Goal: Information Seeking & Learning: Learn about a topic

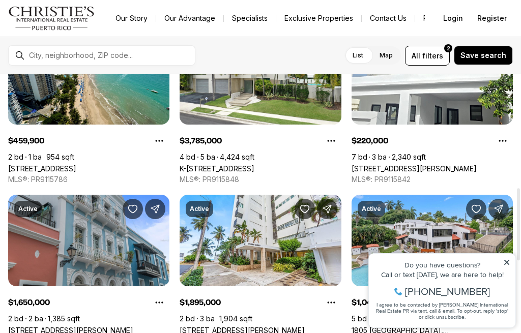
scroll to position [405, 0]
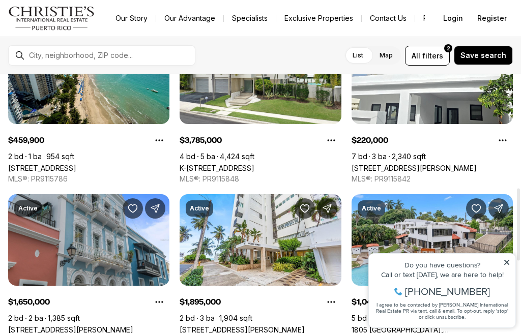
click at [464, 164] on link "[STREET_ADDRESS][PERSON_NAME]" at bounding box center [413, 168] width 125 height 9
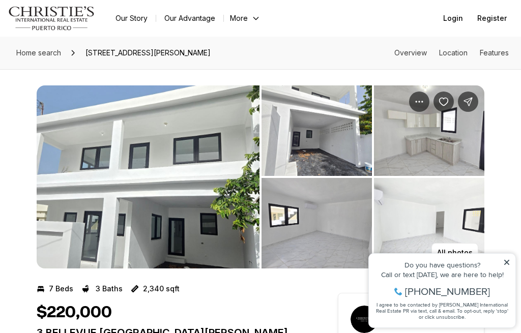
click at [48, 136] on img "View image gallery" at bounding box center [148, 176] width 223 height 183
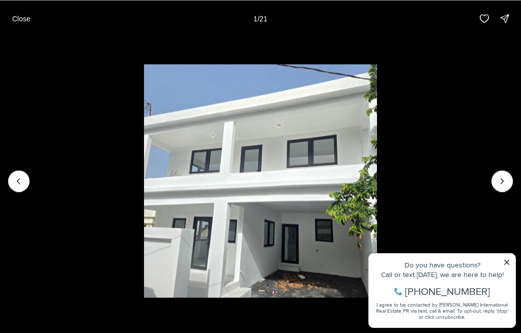
click at [497, 186] on button "Next slide" at bounding box center [501, 180] width 21 height 21
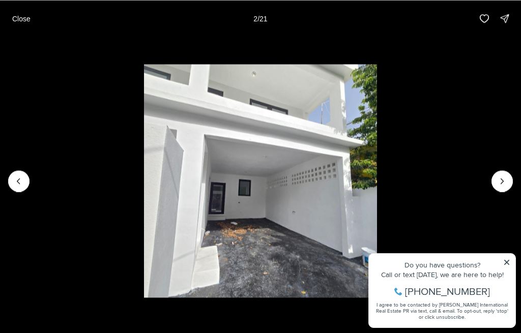
click at [501, 185] on icon "Next slide" at bounding box center [502, 181] width 10 height 10
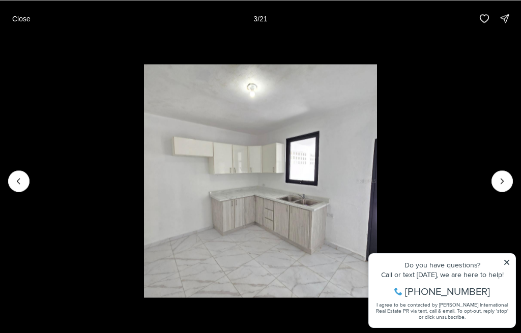
click at [498, 183] on icon "Next slide" at bounding box center [502, 181] width 10 height 10
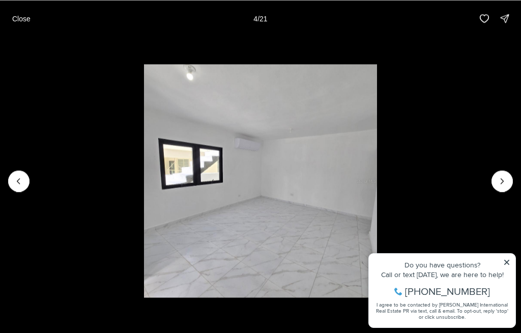
click at [500, 179] on icon "Next slide" at bounding box center [502, 181] width 10 height 10
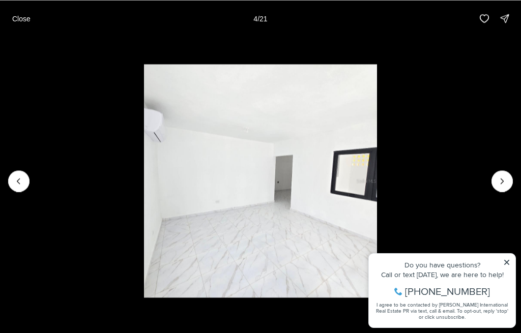
click at [501, 180] on icon "Next slide" at bounding box center [502, 181] width 10 height 10
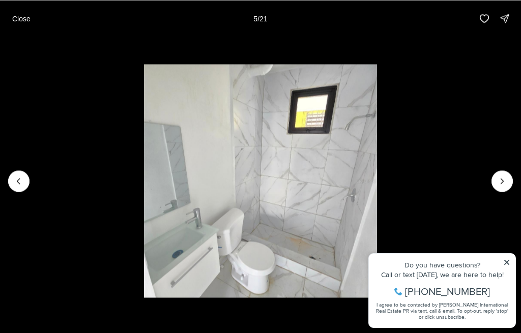
click at [501, 179] on icon "Next slide" at bounding box center [502, 180] width 3 height 5
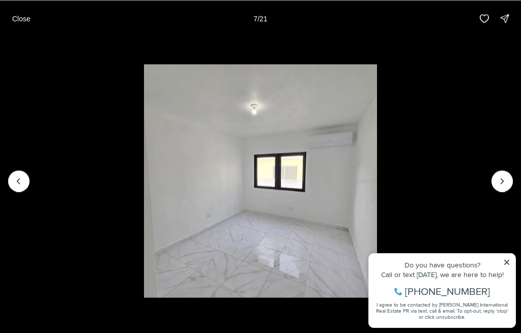
click at [501, 179] on icon "Next slide" at bounding box center [502, 181] width 10 height 10
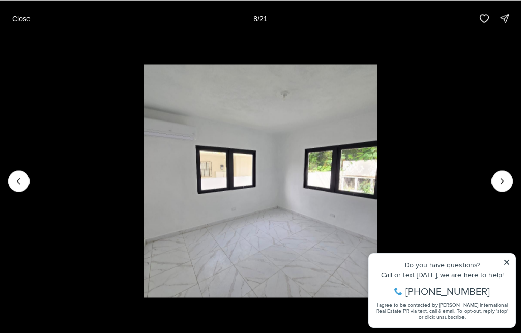
click at [501, 178] on icon "Next slide" at bounding box center [502, 181] width 10 height 10
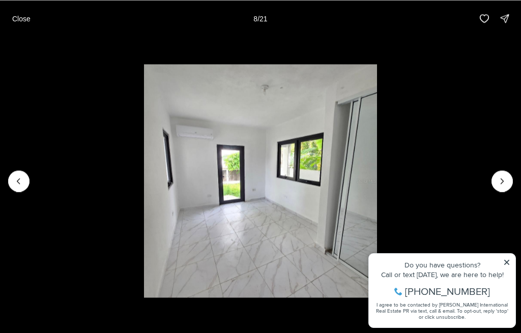
click at [501, 179] on icon "Next slide" at bounding box center [502, 180] width 3 height 5
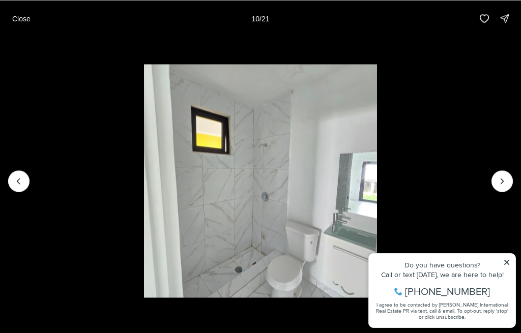
click at [502, 178] on icon "Next slide" at bounding box center [502, 181] width 10 height 10
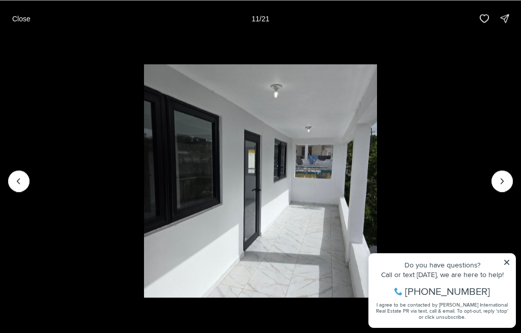
click at [502, 178] on icon "Next slide" at bounding box center [502, 181] width 10 height 10
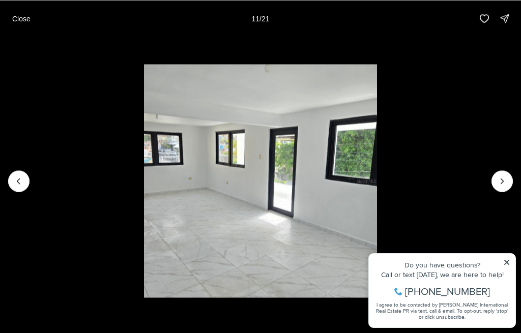
click at [502, 178] on icon "Next slide" at bounding box center [502, 181] width 10 height 10
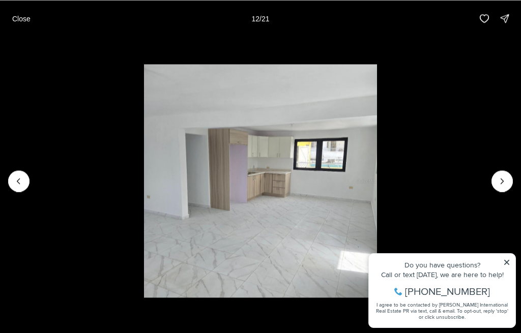
click at [502, 180] on icon "Next slide" at bounding box center [502, 181] width 10 height 10
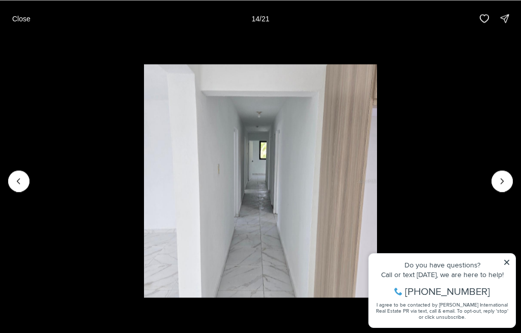
click at [501, 182] on icon "Next slide" at bounding box center [502, 181] width 10 height 10
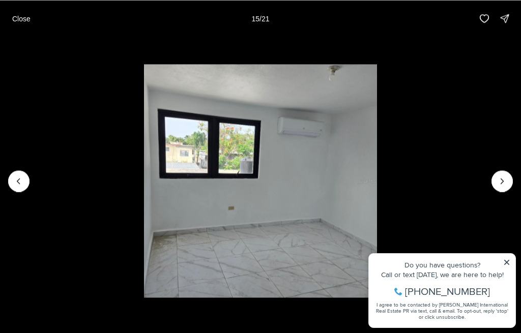
click at [499, 182] on icon "Next slide" at bounding box center [502, 181] width 10 height 10
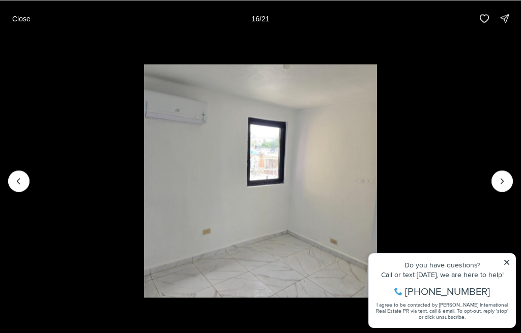
click at [500, 182] on icon "Next slide" at bounding box center [502, 181] width 10 height 10
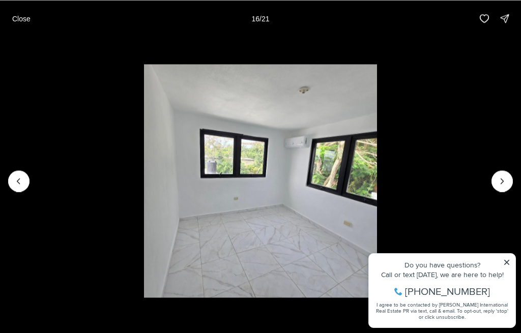
click at [499, 181] on icon "Next slide" at bounding box center [502, 181] width 10 height 10
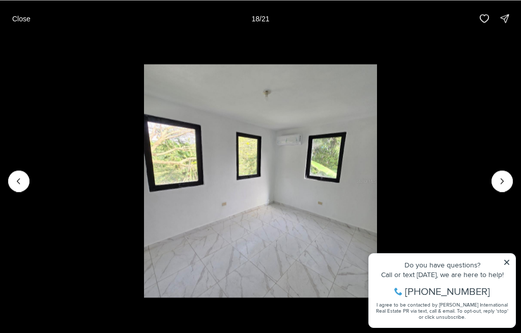
click at [500, 180] on icon "Next slide" at bounding box center [502, 181] width 10 height 10
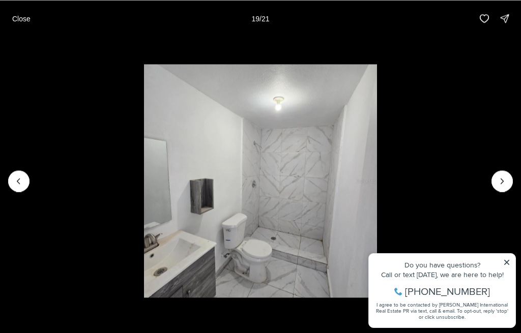
click at [499, 180] on icon "Next slide" at bounding box center [502, 181] width 10 height 10
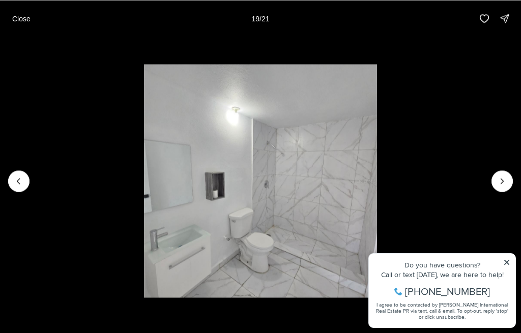
click at [500, 180] on icon "Next slide" at bounding box center [502, 181] width 10 height 10
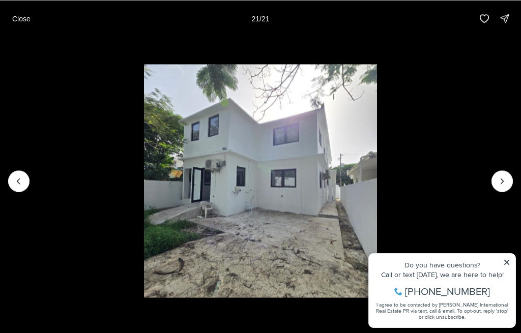
click at [501, 180] on div at bounding box center [501, 180] width 21 height 21
click at [377, 169] on img "21 of 21" at bounding box center [260, 180] width 233 height 233
click at [377, 171] on img "21 of 21" at bounding box center [260, 180] width 233 height 233
click at [498, 174] on div at bounding box center [501, 180] width 21 height 21
click at [20, 24] on button "Close" at bounding box center [21, 18] width 31 height 20
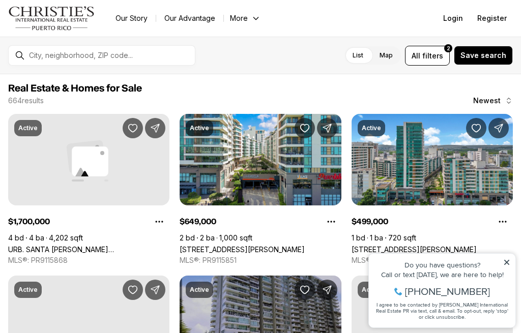
scroll to position [405, 0]
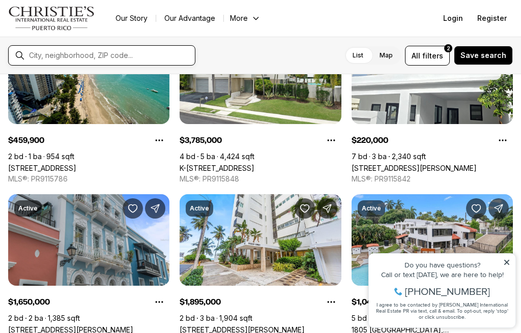
click at [48, 60] on input "text" at bounding box center [110, 55] width 162 height 9
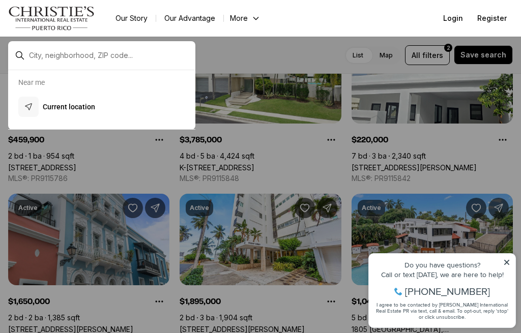
type input "*"
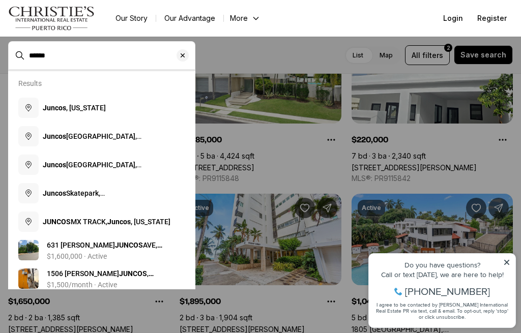
click at [52, 109] on b "Juncos" at bounding box center [54, 108] width 23 height 8
type input "**********"
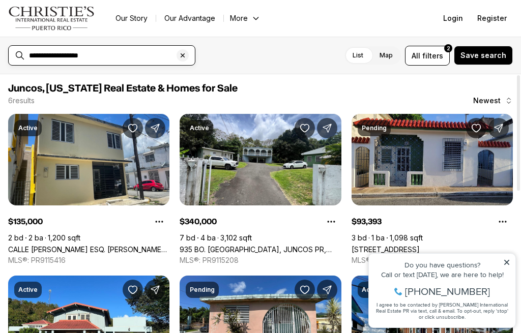
click at [175, 60] on input "**********" at bounding box center [110, 55] width 162 height 9
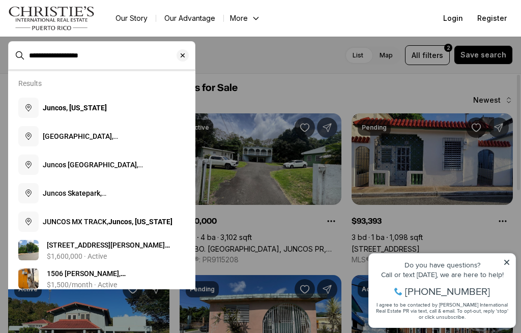
click at [184, 52] on icon "Clear search input" at bounding box center [182, 55] width 8 height 8
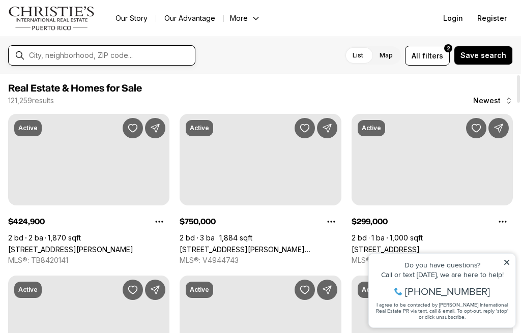
click at [66, 60] on input "text" at bounding box center [110, 55] width 162 height 9
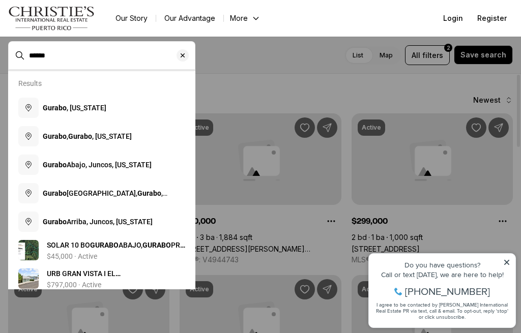
click at [61, 109] on b "Gurabo" at bounding box center [55, 108] width 24 height 8
type input "**********"
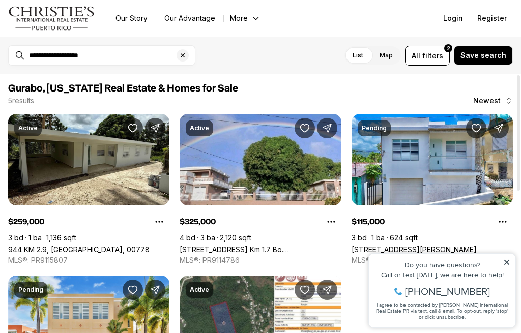
click at [182, 57] on icon "Clear search input" at bounding box center [182, 55] width 8 height 8
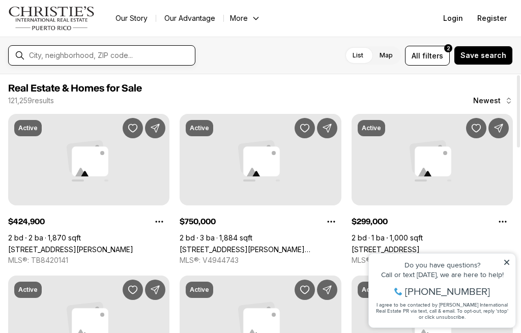
click at [56, 51] on input "text" at bounding box center [110, 55] width 162 height 9
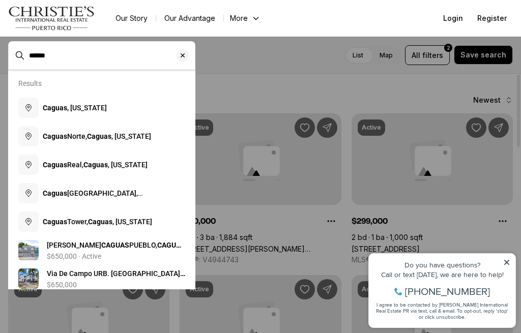
click at [56, 110] on b "Caguas" at bounding box center [55, 108] width 24 height 8
type input "**********"
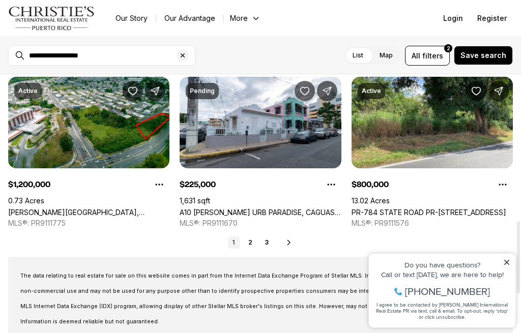
scroll to position [522, 0]
click at [269, 286] on p "The data relating to real estate for sale on this website comes in part from th…" at bounding box center [260, 298] width 480 height 61
click at [254, 240] on link "2" at bounding box center [250, 242] width 12 height 12
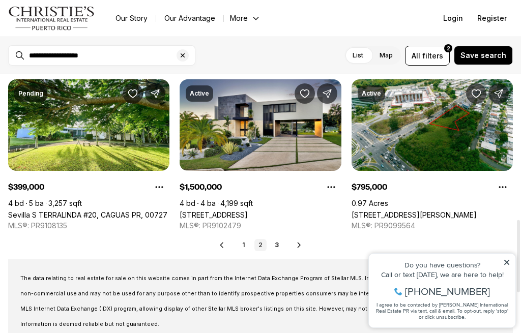
scroll to position [518, 0]
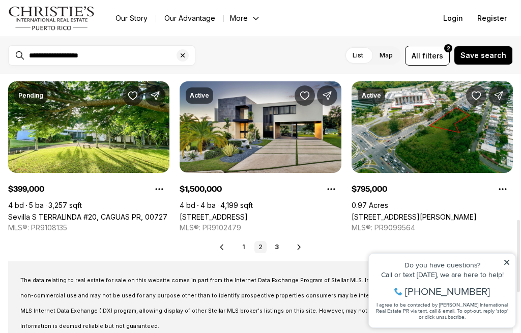
click at [279, 248] on link "3" at bounding box center [276, 247] width 12 height 12
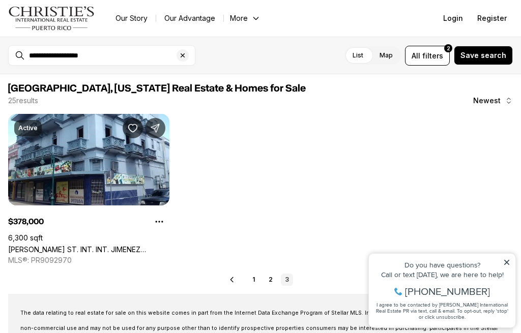
click at [180, 49] on div "Clear search input" at bounding box center [182, 55] width 12 height 12
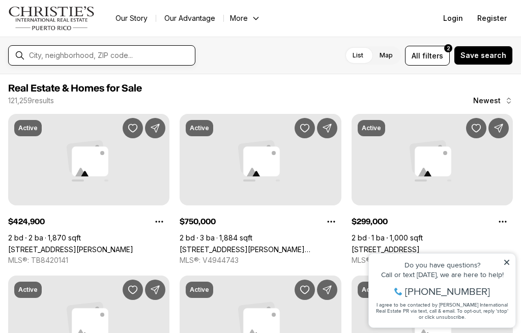
click at [64, 54] on input "text" at bounding box center [110, 55] width 162 height 9
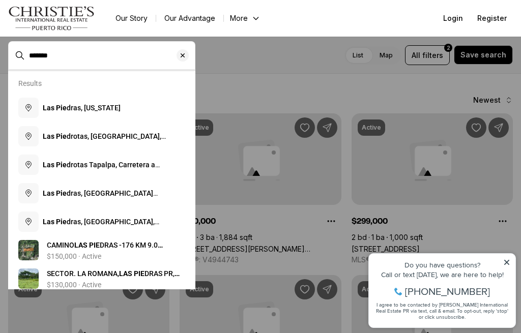
click at [76, 106] on span "Las Pie dras, Puerto Rico" at bounding box center [82, 108] width 78 height 8
type input "**********"
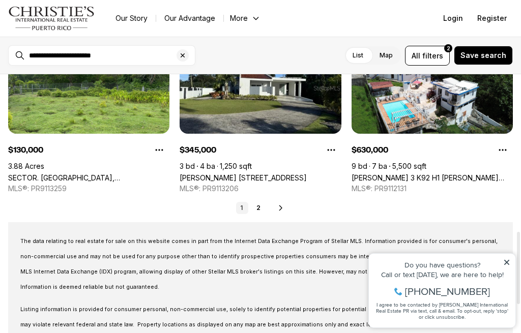
scroll to position [556, 0]
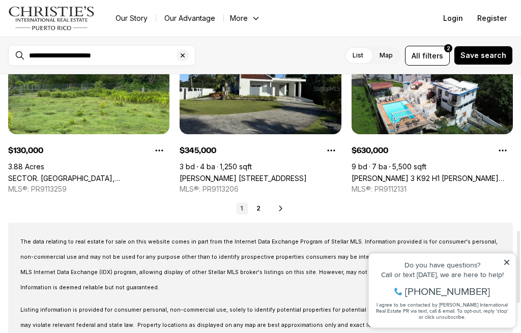
click at [261, 209] on link "2" at bounding box center [258, 208] width 12 height 12
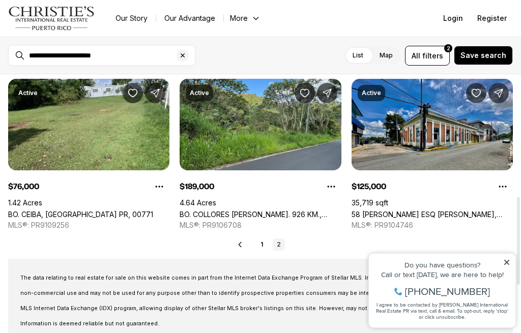
scroll to position [358, 0]
